Goal: Find specific page/section: Find specific page/section

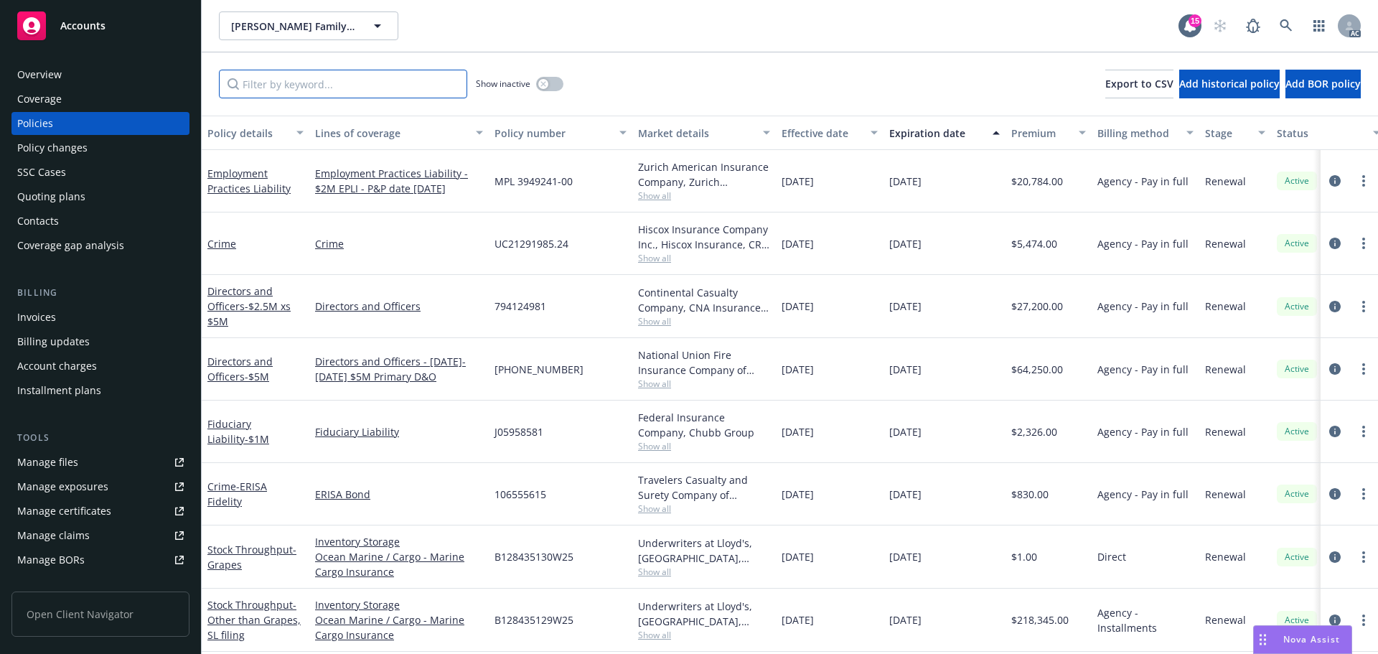
click at [372, 97] on input "Filter by keyword..." at bounding box center [343, 84] width 248 height 29
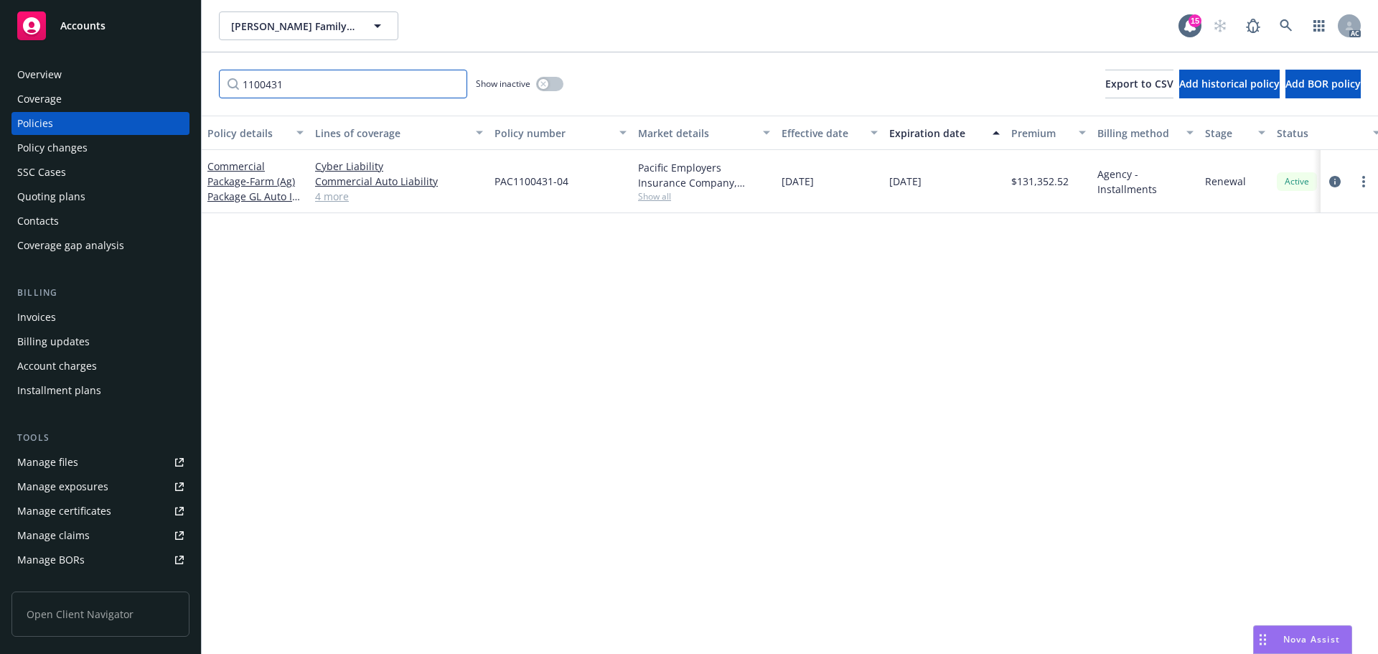
type input "1100431"
click at [548, 82] on button "button" at bounding box center [549, 84] width 27 height 14
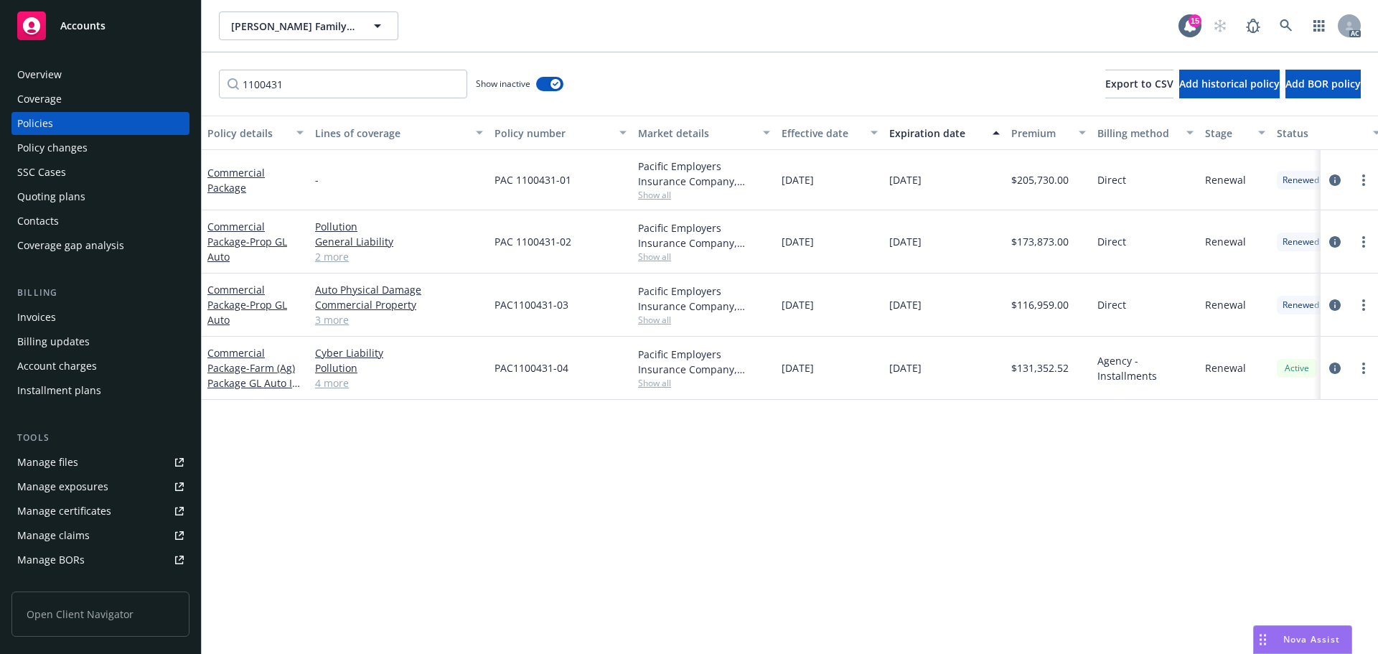
click at [55, 74] on div "Overview" at bounding box center [39, 74] width 44 height 23
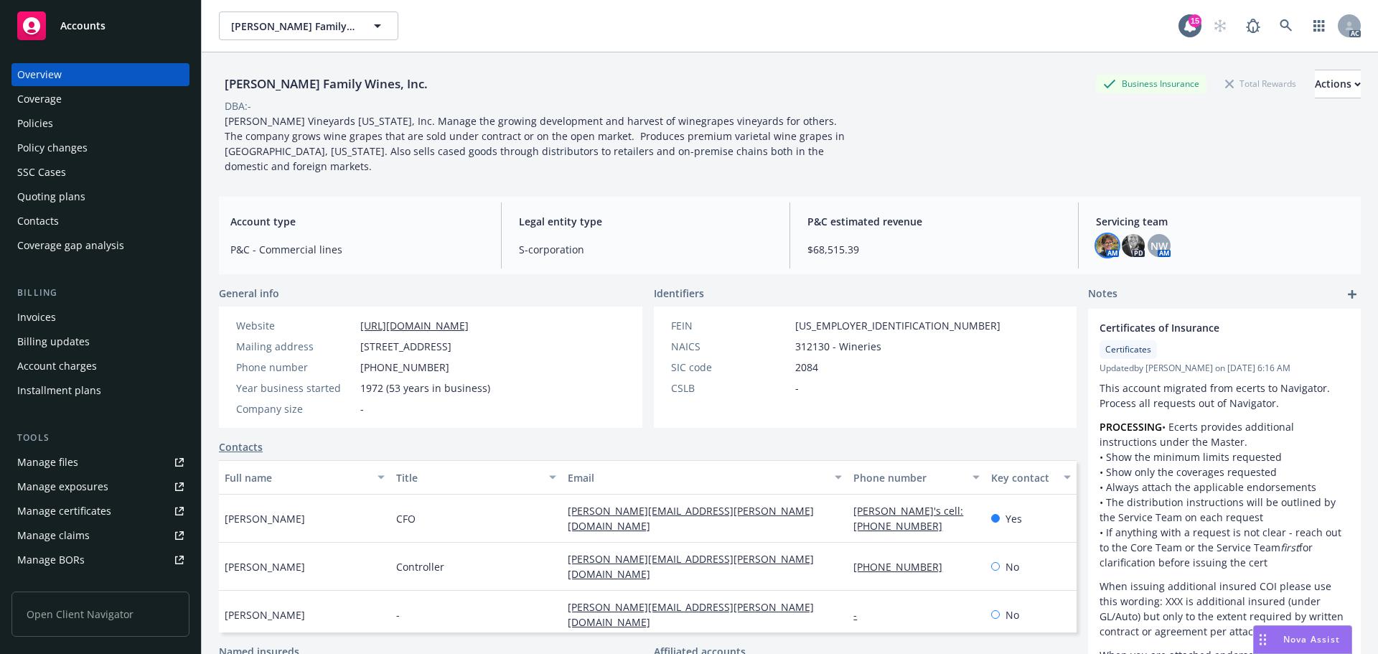
click at [1096, 234] on img at bounding box center [1107, 245] width 23 height 23
click at [1020, 214] on span "P&C estimated revenue" at bounding box center [933, 221] width 253 height 15
click at [1127, 234] on img at bounding box center [1133, 245] width 23 height 23
click at [1194, 234] on div "AM PD NW AM" at bounding box center [1222, 245] width 253 height 23
click at [1153, 238] on span "NW" at bounding box center [1158, 245] width 17 height 15
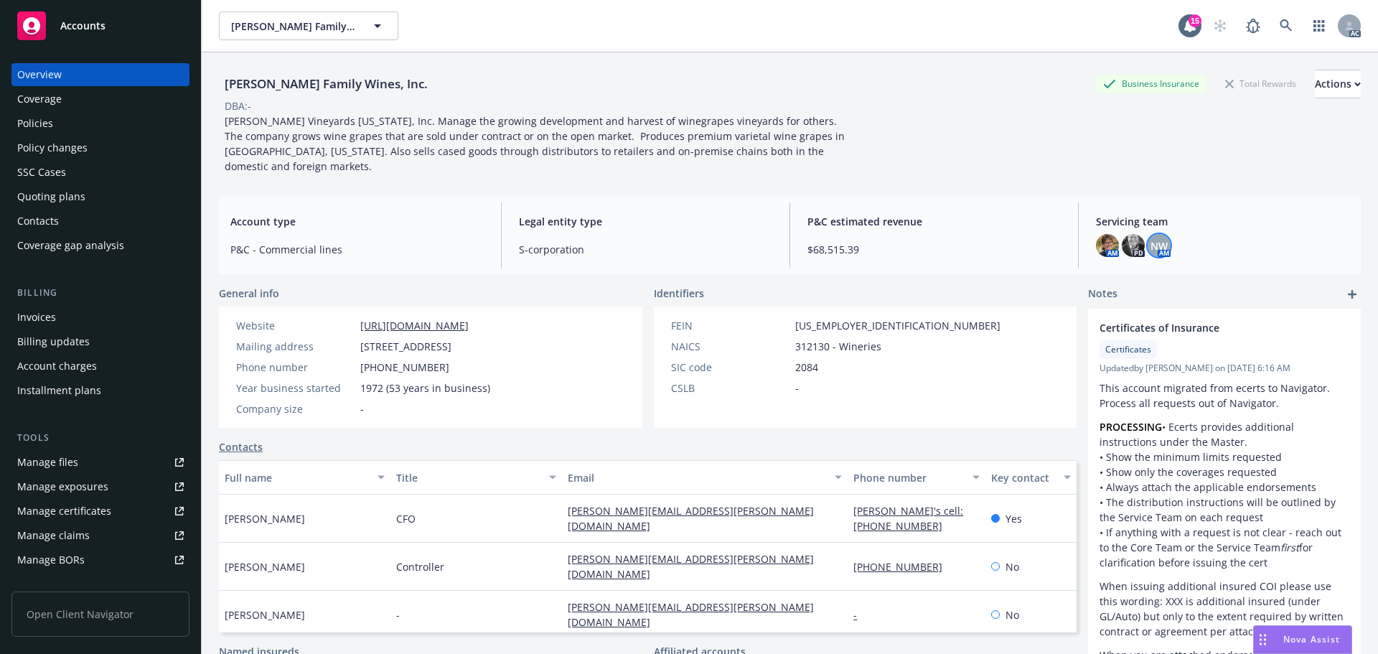
click at [1191, 234] on div "AM PD NW AM" at bounding box center [1222, 245] width 253 height 23
